Goal: Task Accomplishment & Management: Complete application form

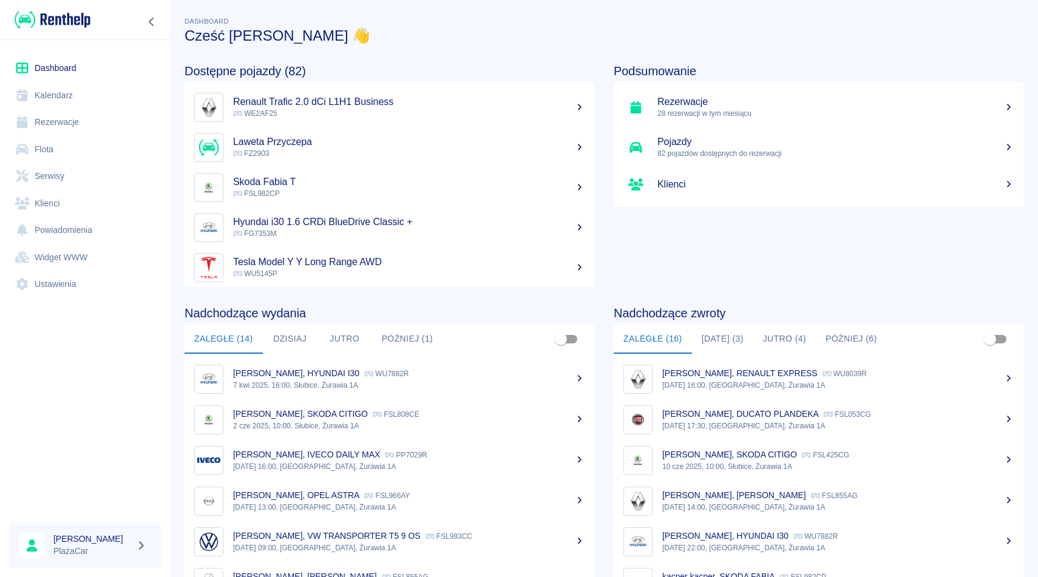
click at [60, 120] on link "Rezerwacje" at bounding box center [85, 122] width 151 height 27
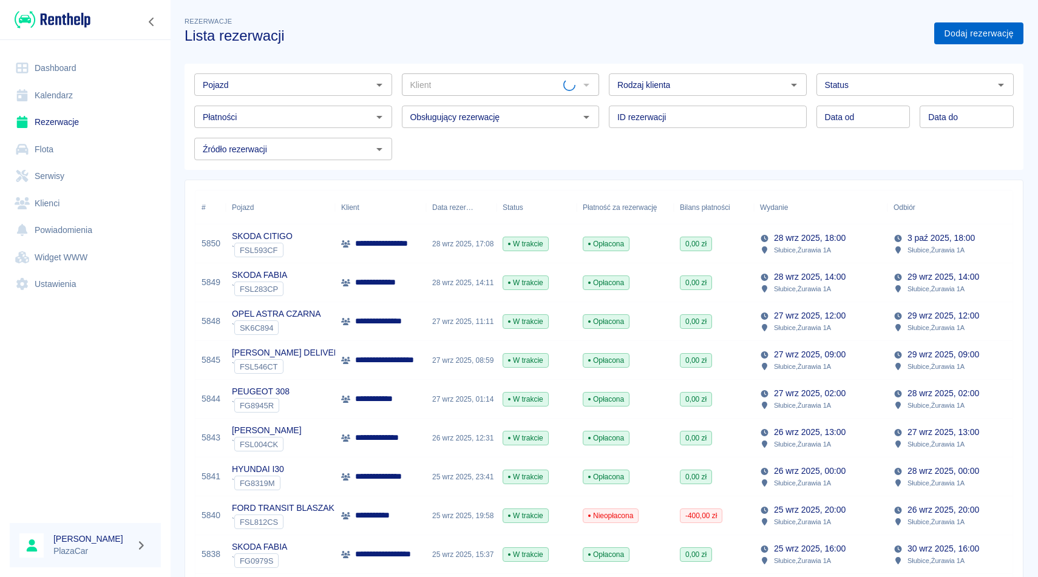
click at [979, 37] on link "Dodaj rezerwację" at bounding box center [978, 33] width 89 height 22
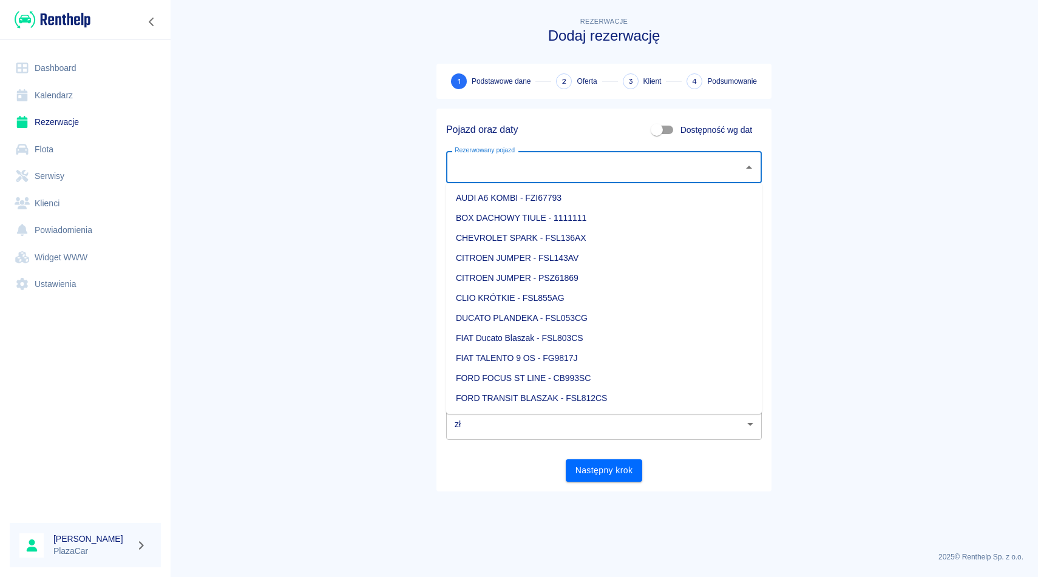
click at [502, 172] on input "Rezerwowany pojazd" at bounding box center [595, 167] width 286 height 21
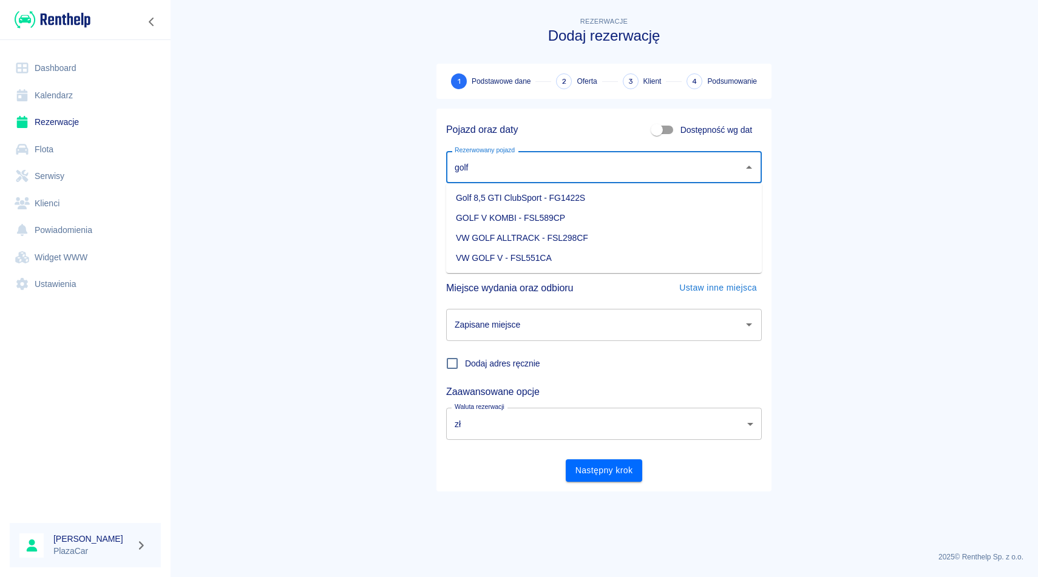
click at [611, 200] on li "Golf 8,5 GTI ClubSport - FG1422S" at bounding box center [604, 198] width 316 height 20
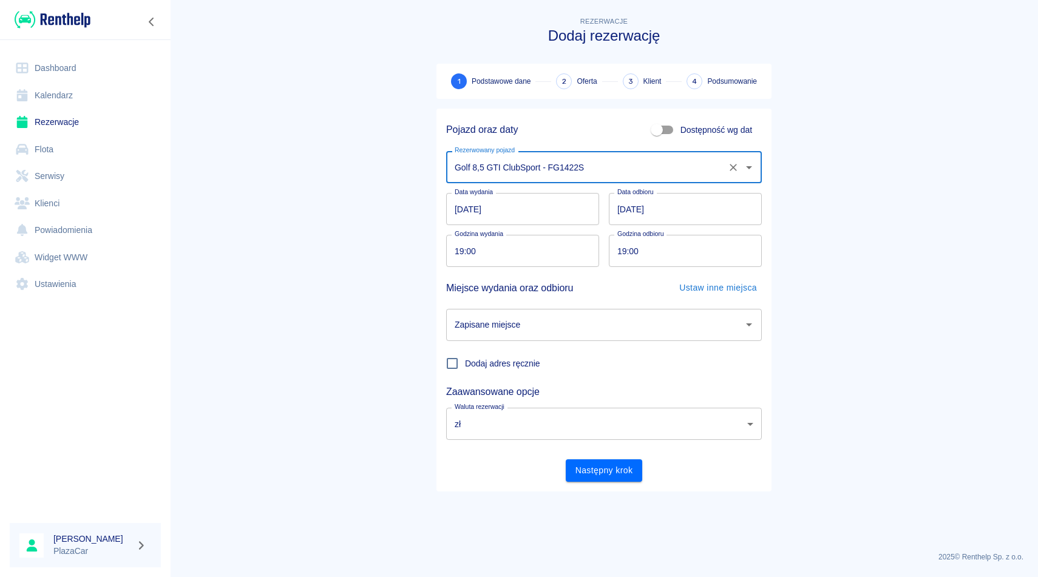
type input "Golf 8,5 GTI ClubSport - FG1422S"
click at [575, 319] on input "Zapisane miejsce" at bounding box center [595, 324] width 286 height 21
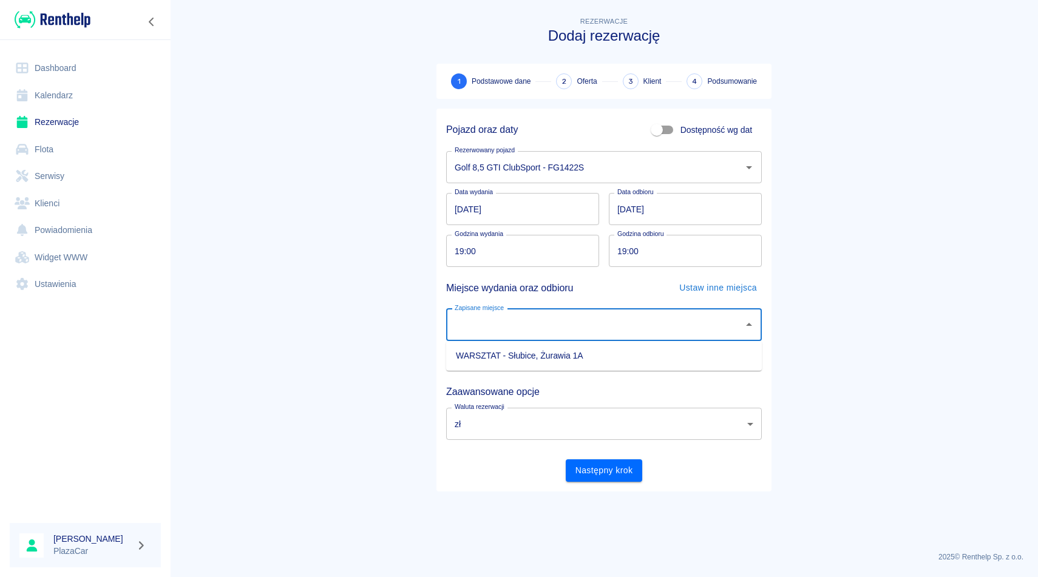
click at [572, 362] on li "WARSZTAT - Słubice, Żurawia 1A" at bounding box center [604, 356] width 316 height 20
type input "WARSZTAT - Słubice, Żurawia 1A"
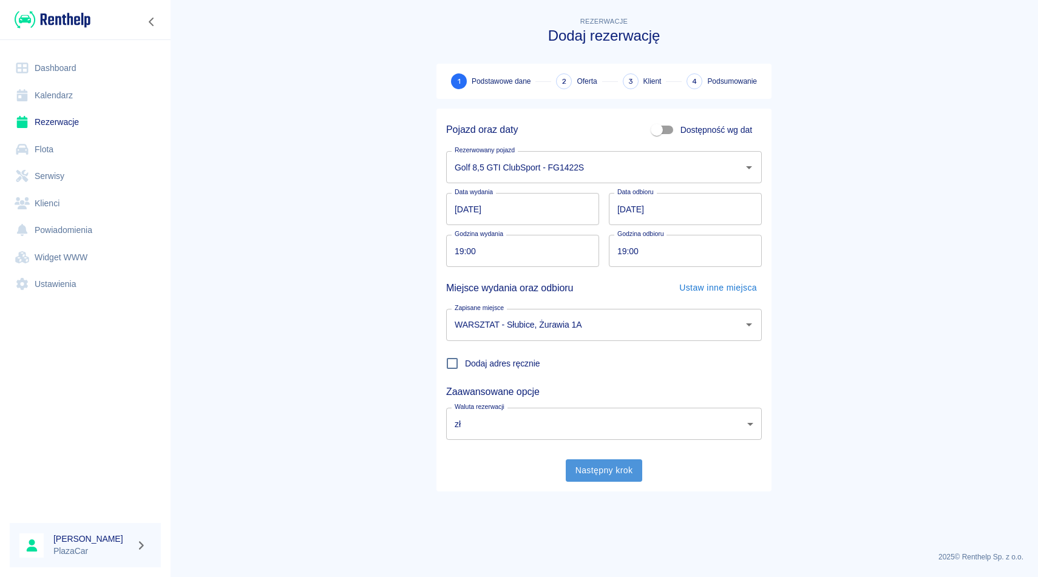
click at [605, 470] on button "Następny krok" at bounding box center [604, 470] width 77 height 22
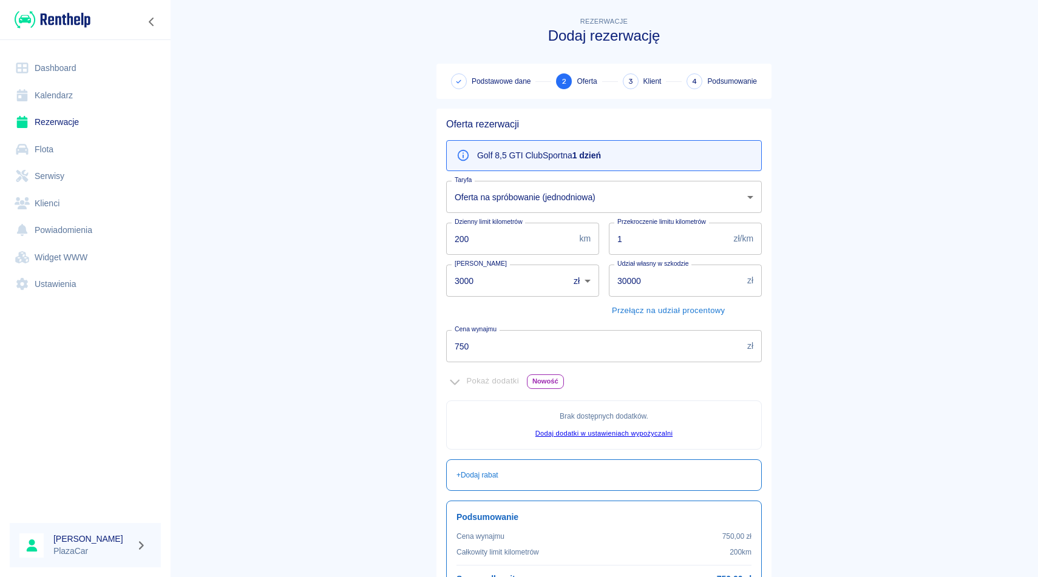
scroll to position [124, 0]
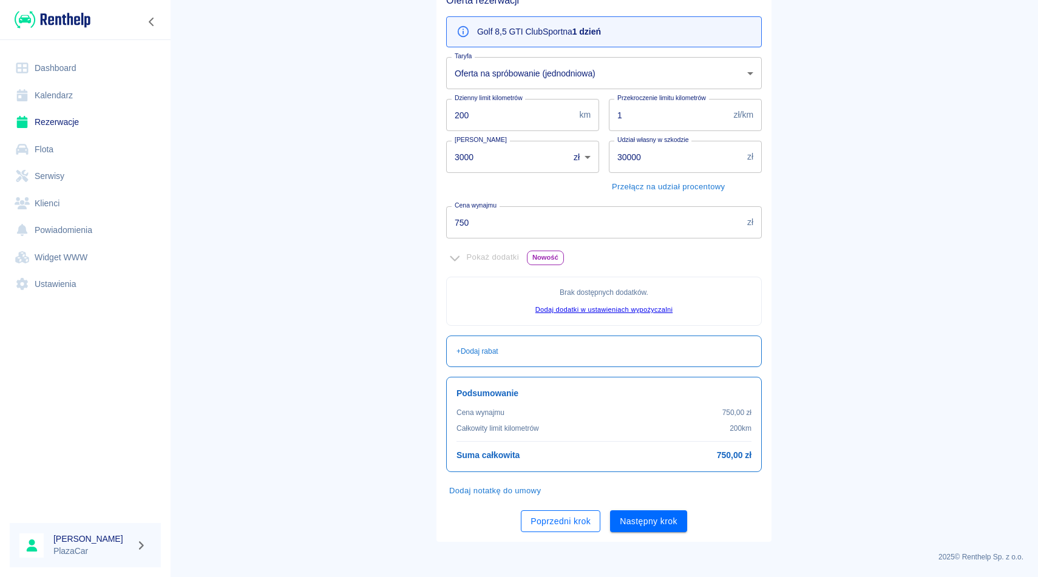
click at [554, 523] on button "Poprzedni krok" at bounding box center [561, 521] width 80 height 22
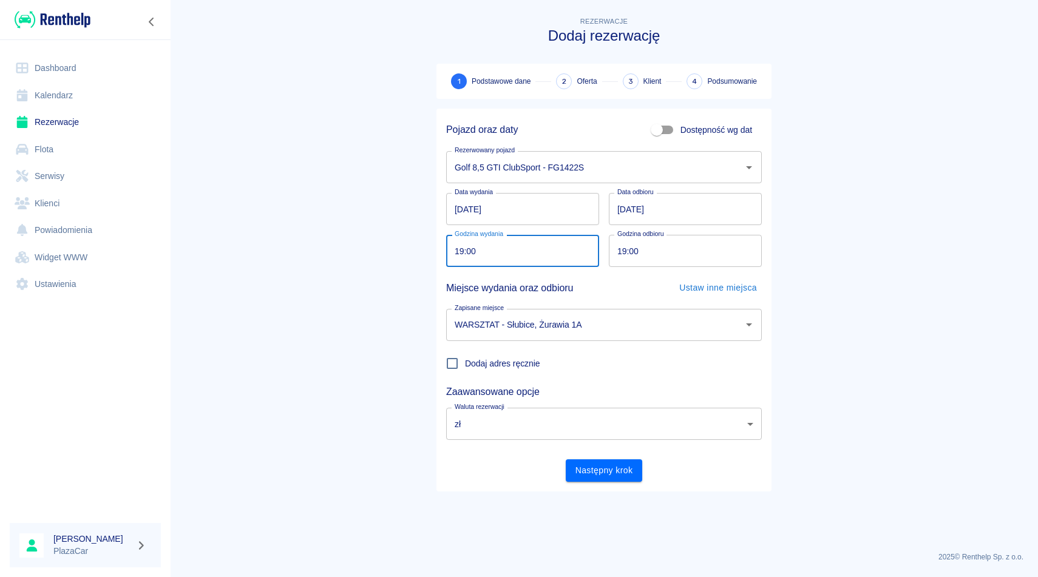
click at [459, 251] on input "19:00" at bounding box center [518, 251] width 144 height 32
type input "18:00"
click at [623, 248] on input "19:00" at bounding box center [681, 251] width 144 height 32
click at [622, 252] on input "19:08" at bounding box center [681, 251] width 144 height 32
click at [665, 258] on input "18:08" at bounding box center [681, 251] width 144 height 32
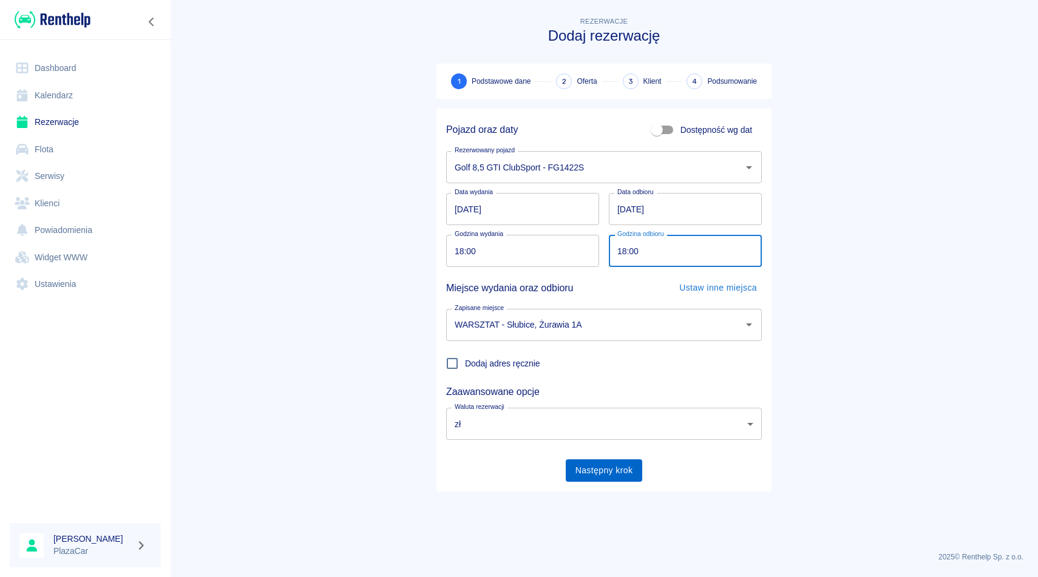
type input "18:00"
click at [613, 464] on button "Następny krok" at bounding box center [604, 470] width 77 height 22
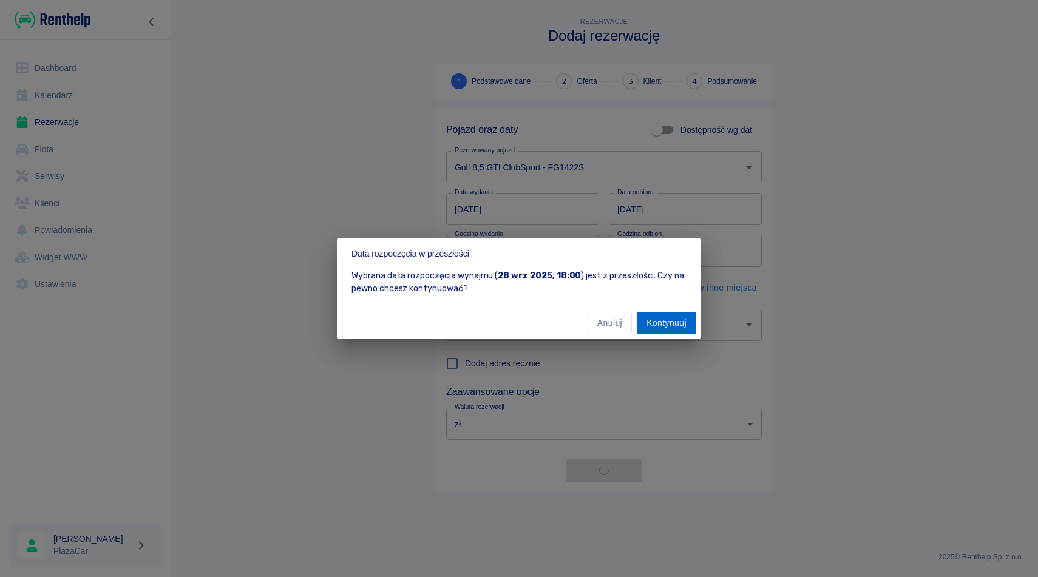
click at [679, 327] on button "Kontynuuj" at bounding box center [666, 323] width 59 height 22
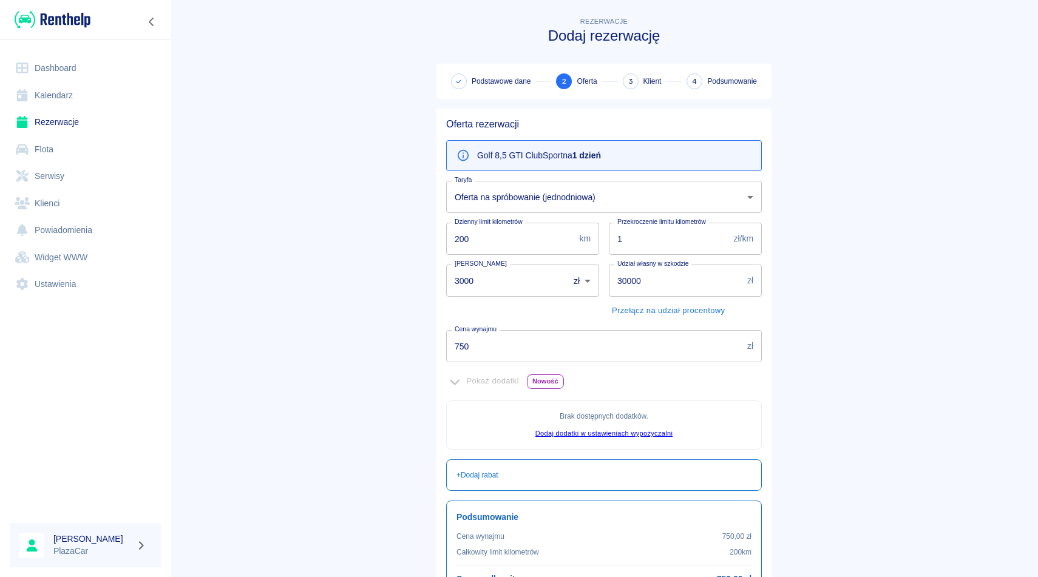
scroll to position [124, 0]
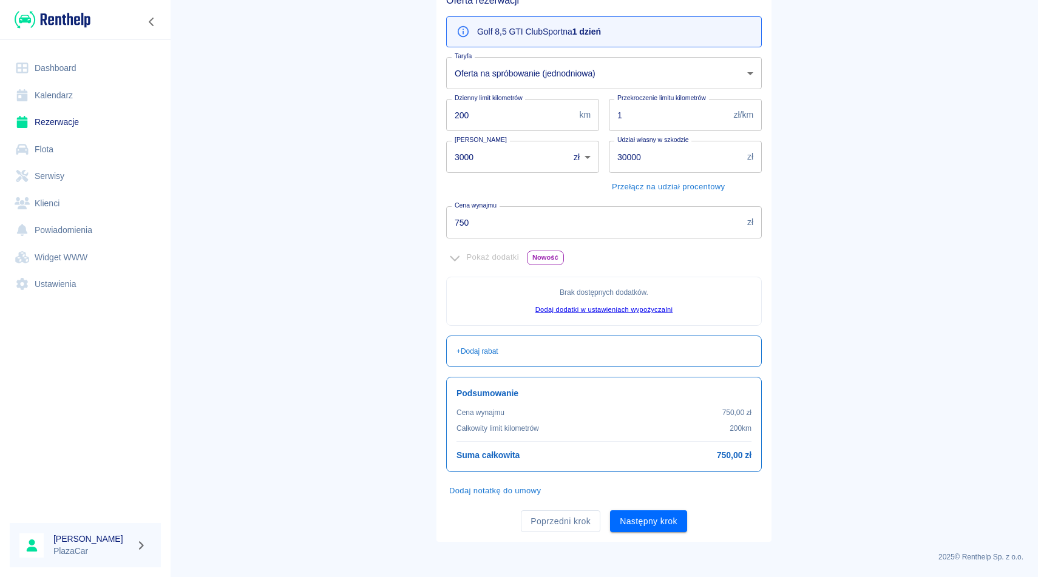
click at [646, 534] on div "Oferta rezerwacji Golf 8,5 GTI ClubSport na 1 dzień Taryfa Oferta na spróbowani…" at bounding box center [603, 263] width 335 height 557
click at [649, 519] on button "Następny krok" at bounding box center [648, 521] width 77 height 22
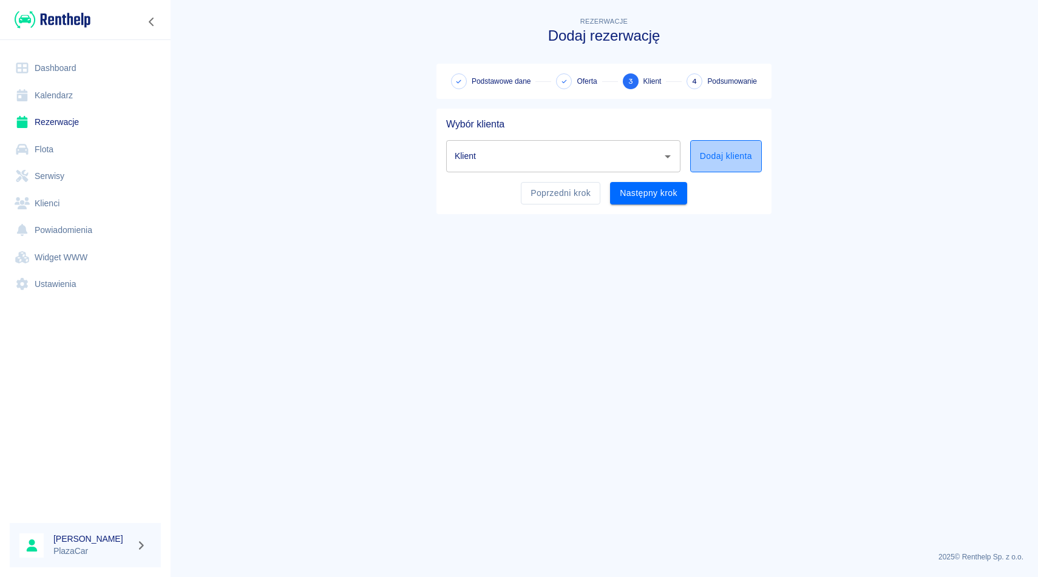
click at [731, 157] on button "Dodaj klienta" at bounding box center [726, 156] width 72 height 32
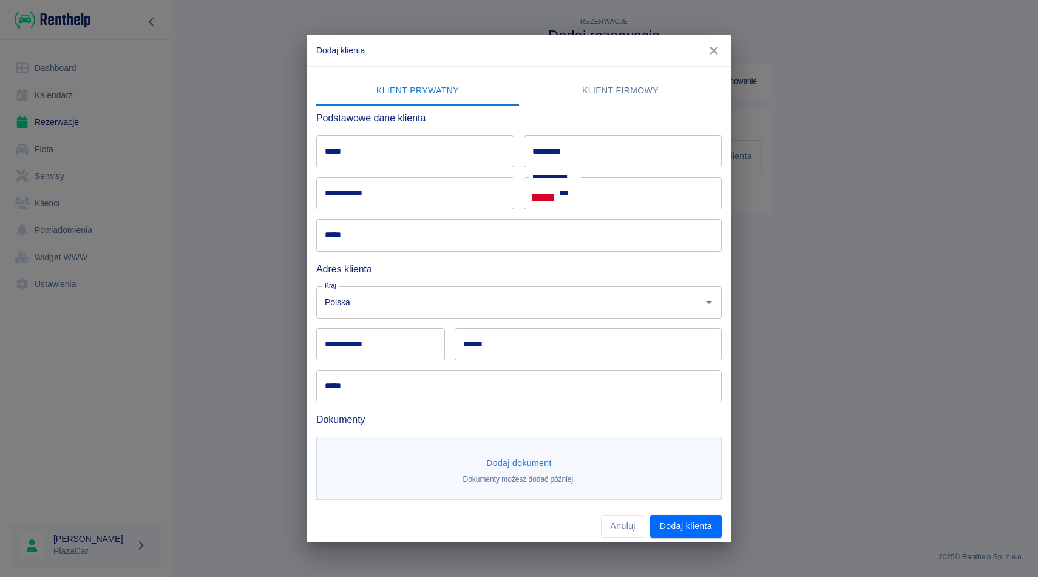
click at [718, 48] on icon "button" at bounding box center [714, 50] width 16 height 13
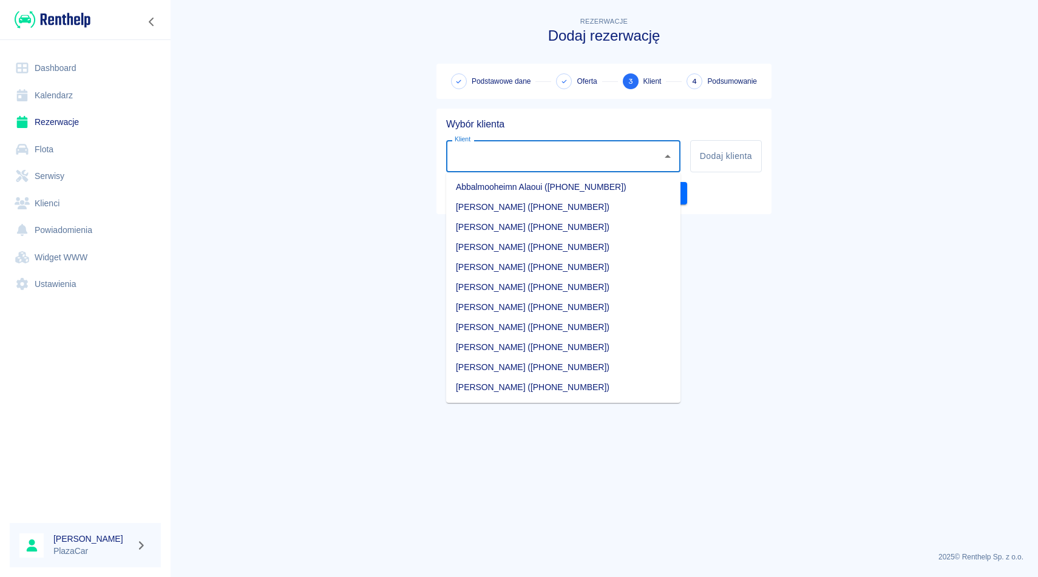
click at [481, 160] on input "Klient" at bounding box center [554, 156] width 205 height 21
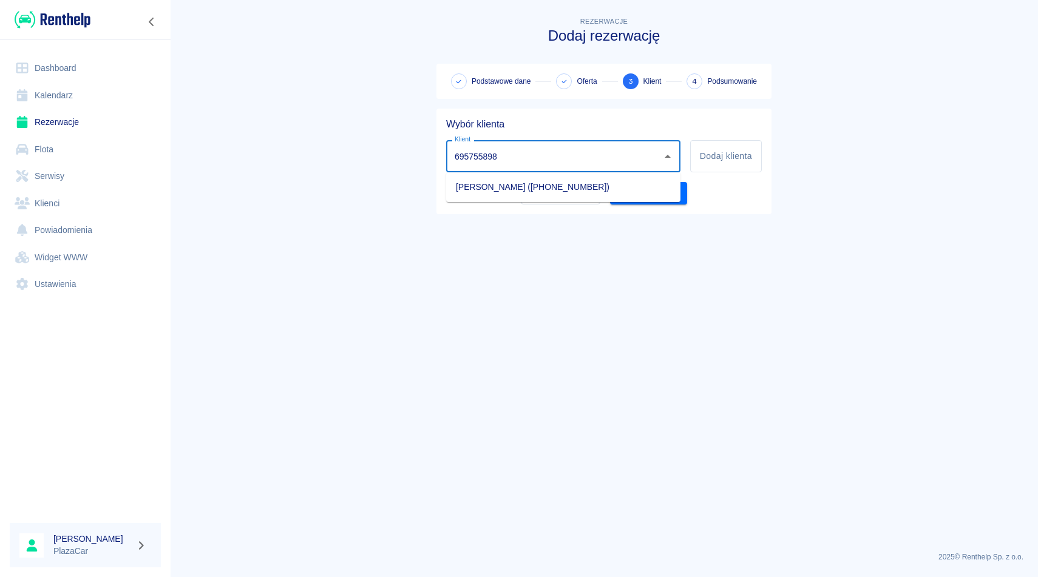
click at [491, 191] on li "[PERSON_NAME] ([PHONE_NUMBER])" at bounding box center [563, 187] width 234 height 20
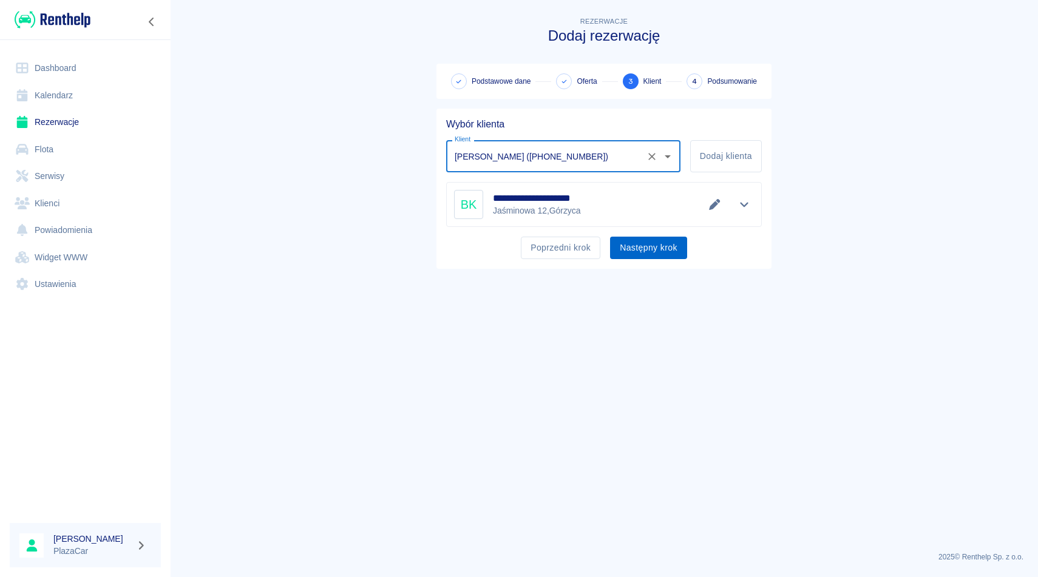
type input "[PERSON_NAME] ([PHONE_NUMBER])"
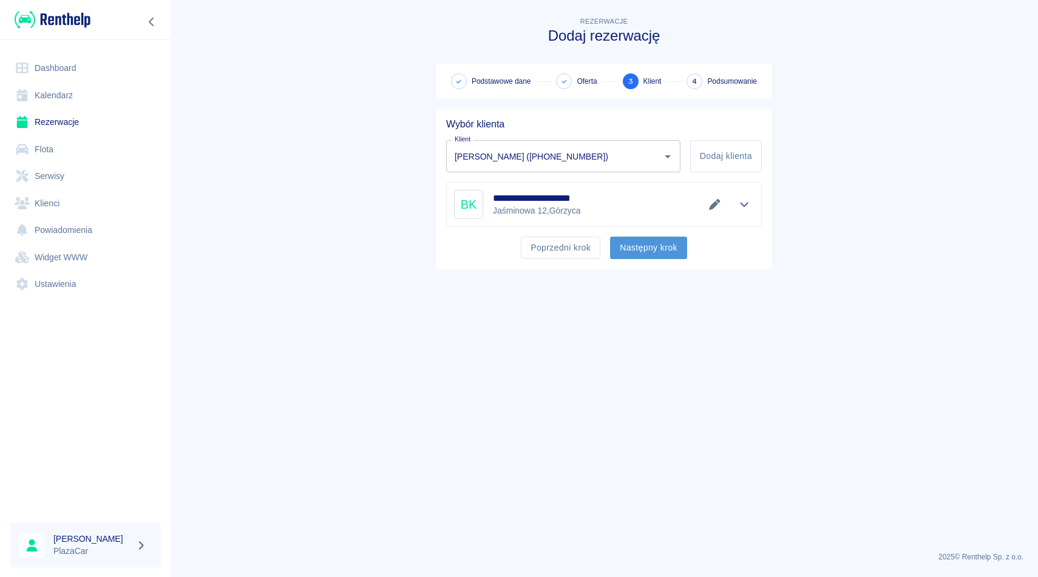
click at [645, 248] on button "Następny krok" at bounding box center [648, 248] width 77 height 22
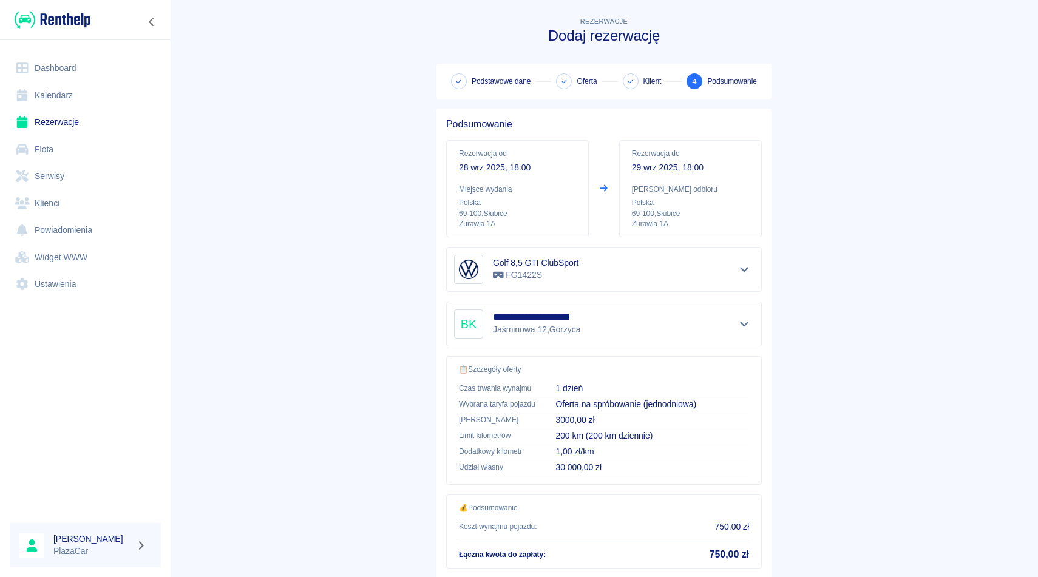
scroll to position [78, 0]
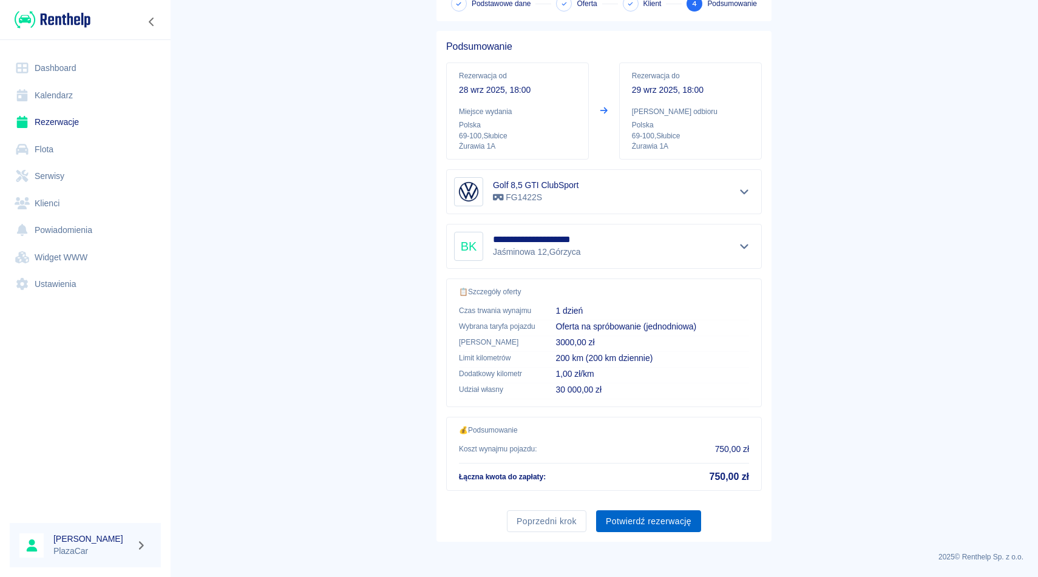
click at [655, 520] on button "Potwierdź rezerwację" at bounding box center [648, 521] width 105 height 22
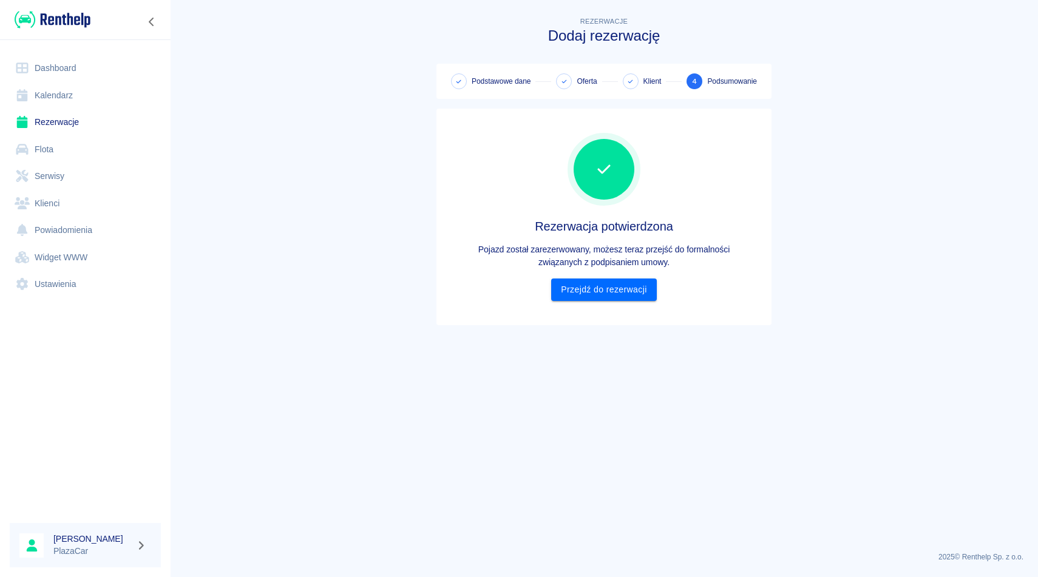
scroll to position [0, 0]
click at [626, 290] on link "Przejdź do rezerwacji" at bounding box center [603, 290] width 105 height 22
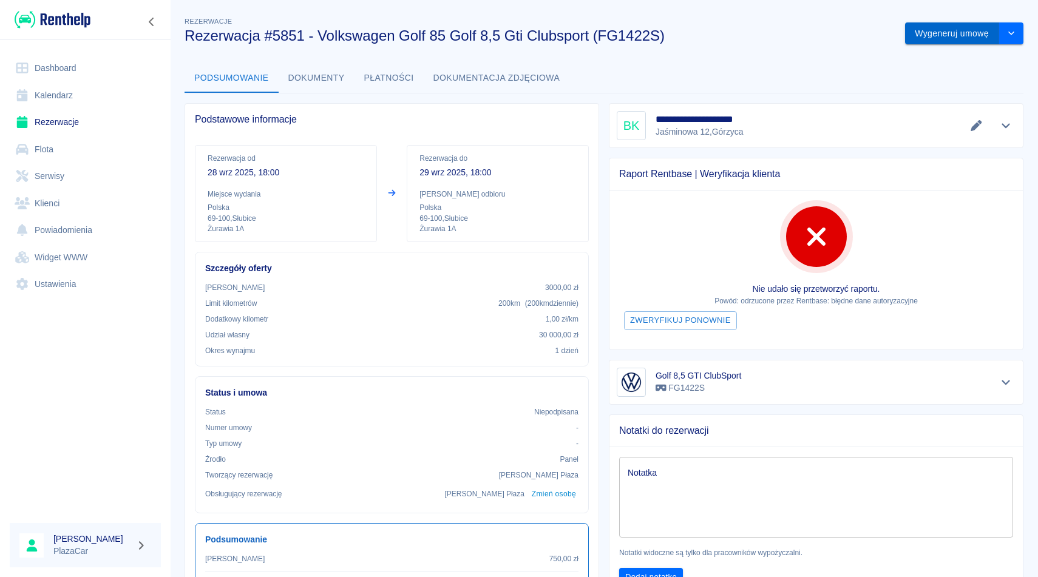
click at [942, 35] on button "Wygeneruj umowę" at bounding box center [952, 33] width 94 height 22
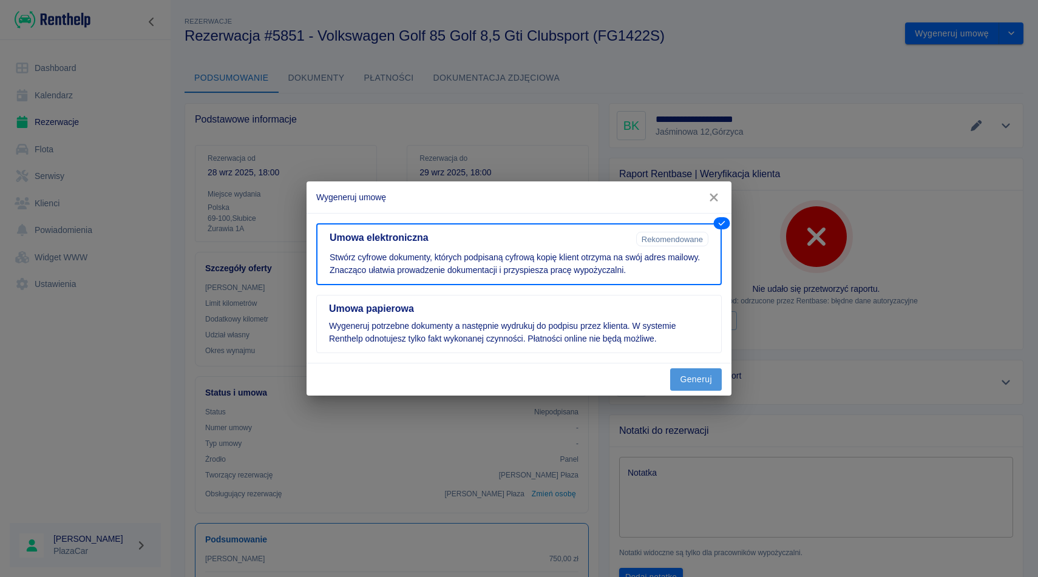
click at [677, 378] on button "Generuj" at bounding box center [696, 379] width 52 height 22
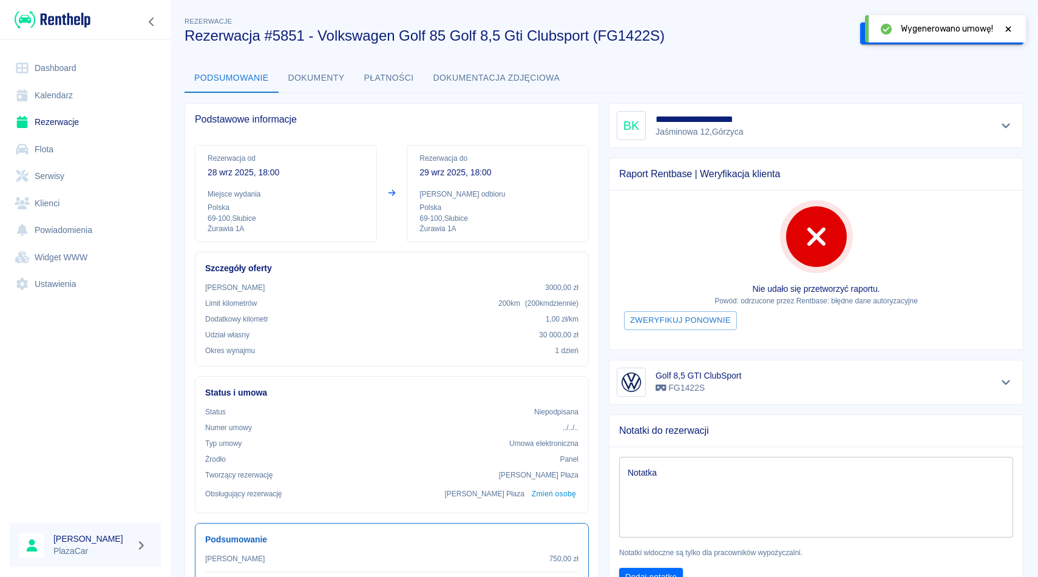
click at [1007, 25] on icon at bounding box center [1008, 29] width 11 height 8
click at [923, 39] on button "Podpisz umowę elektroniczną" at bounding box center [929, 33] width 139 height 22
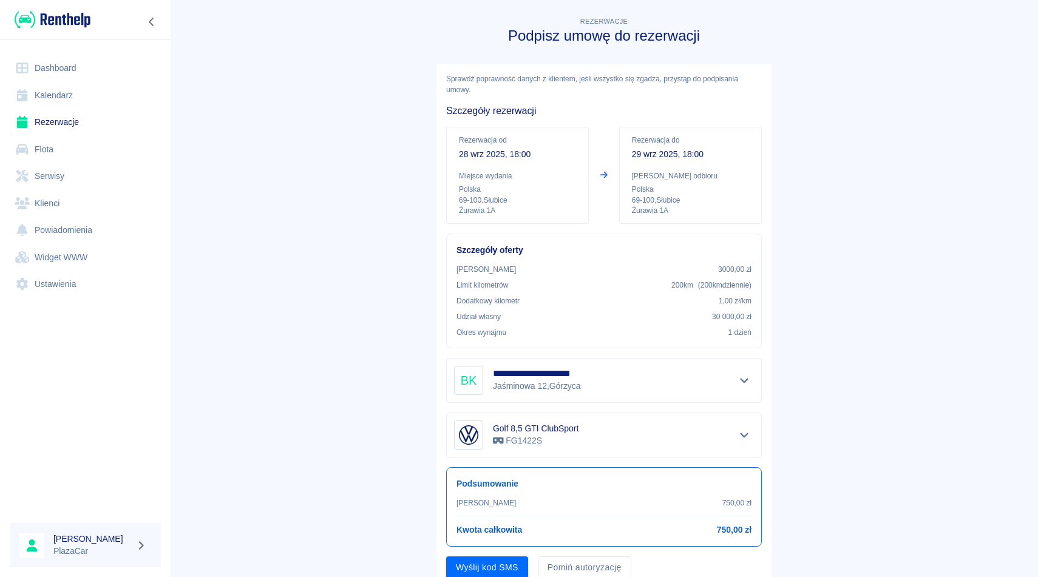
scroll to position [46, 0]
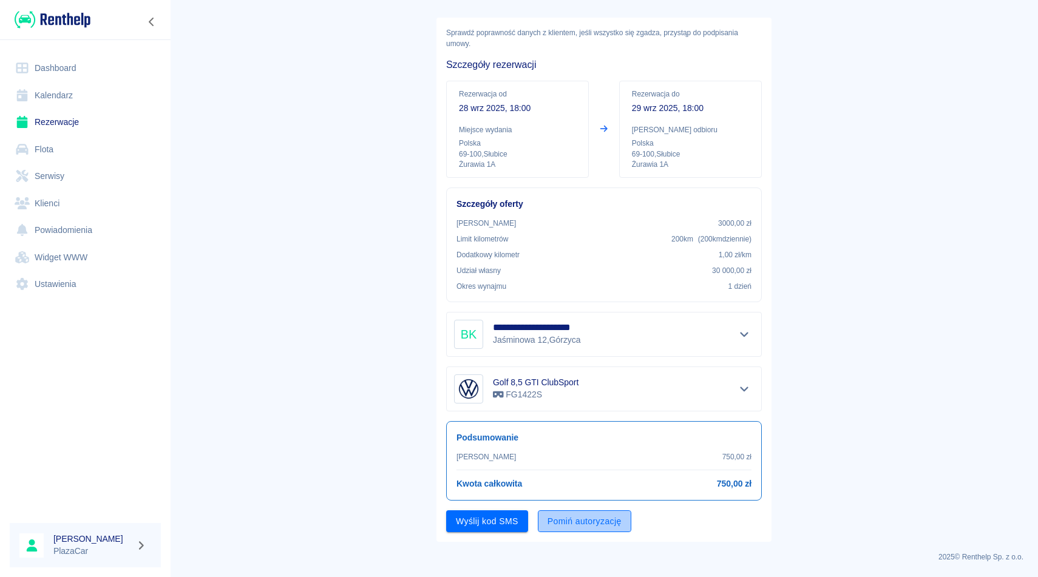
click at [572, 529] on button "Pomiń autoryzację" at bounding box center [584, 521] width 93 height 22
click at [490, 525] on button "Podpisz umowę" at bounding box center [487, 521] width 83 height 22
